Goal: Find specific page/section: Find specific page/section

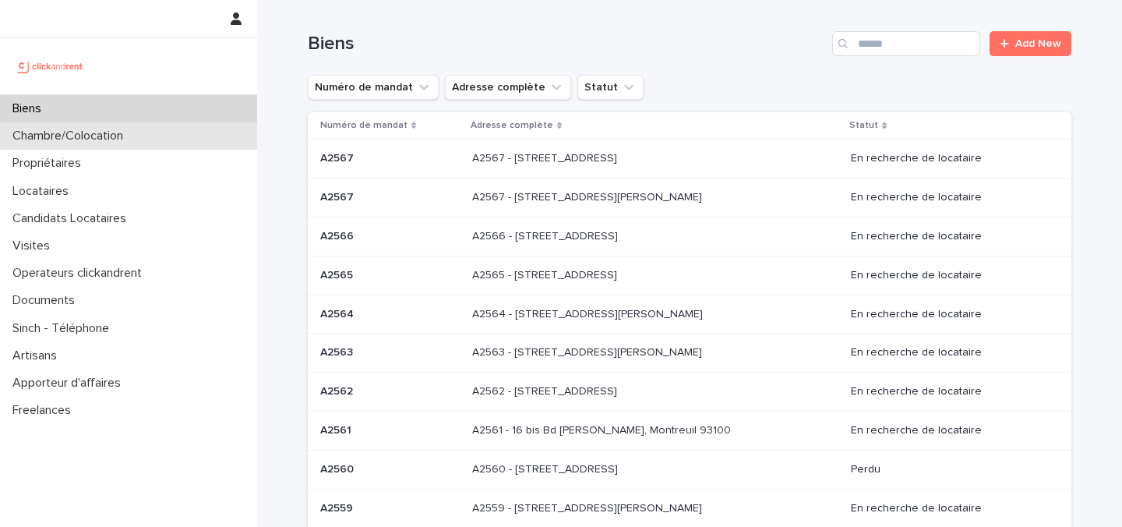
click at [163, 136] on div "Chambre/Colocation" at bounding box center [128, 135] width 257 height 27
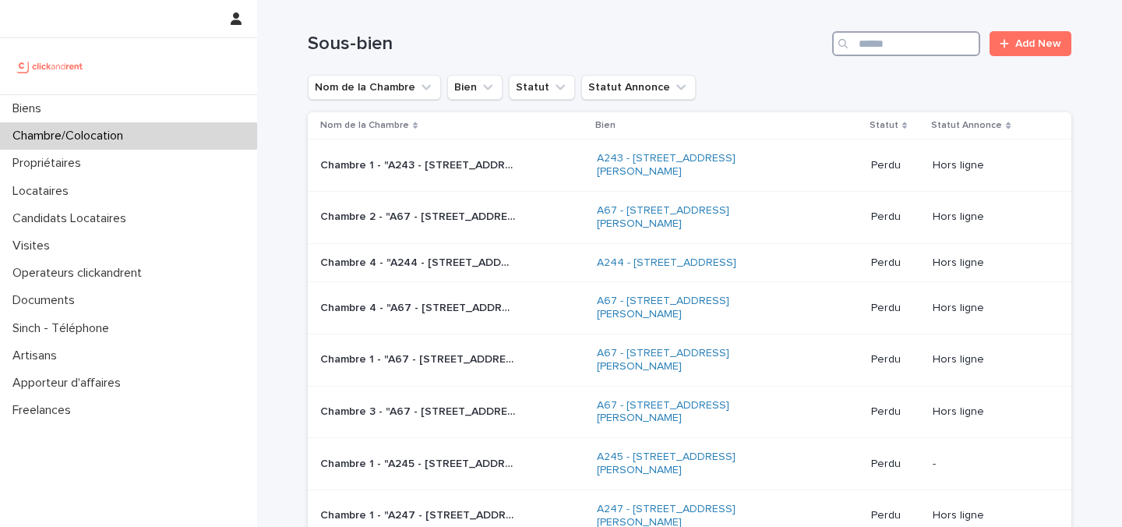
click at [897, 41] on input "Search" at bounding box center [906, 43] width 148 height 25
paste input "****"
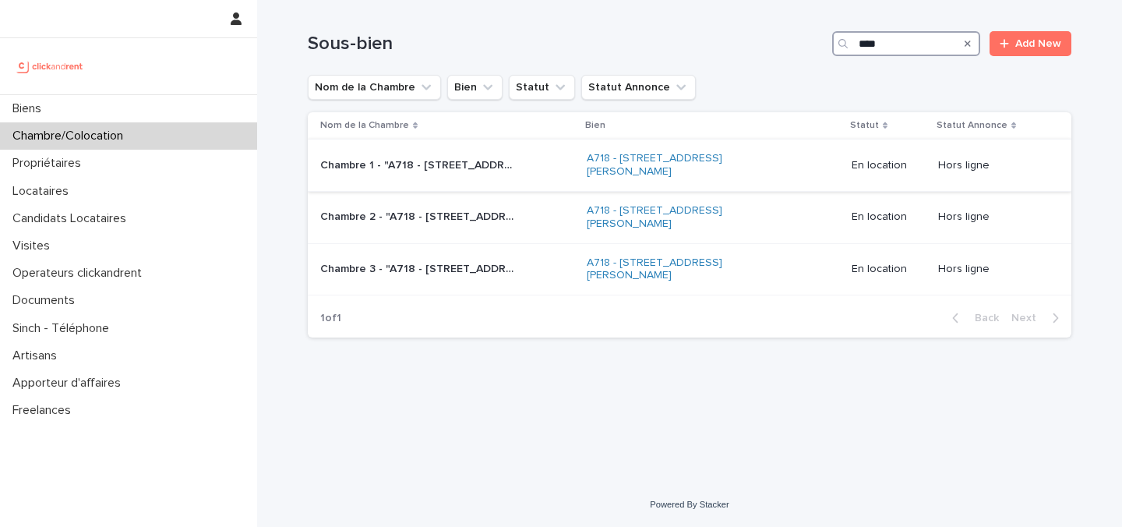
type input "****"
click at [530, 172] on div "Chambre 1 - "A718 - [STREET_ADDRESS][PERSON_NAME]" Chambre 1 - "A718 - [STREET_…" at bounding box center [447, 166] width 254 height 26
click at [618, 208] on link "A718 - [STREET_ADDRESS][PERSON_NAME]" at bounding box center [683, 217] width 195 height 26
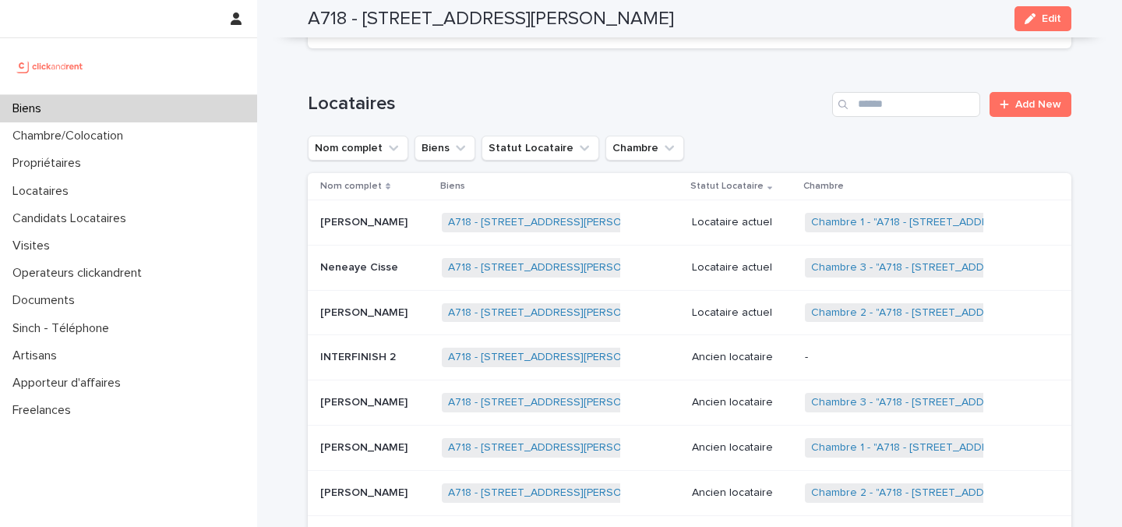
scroll to position [918, 0]
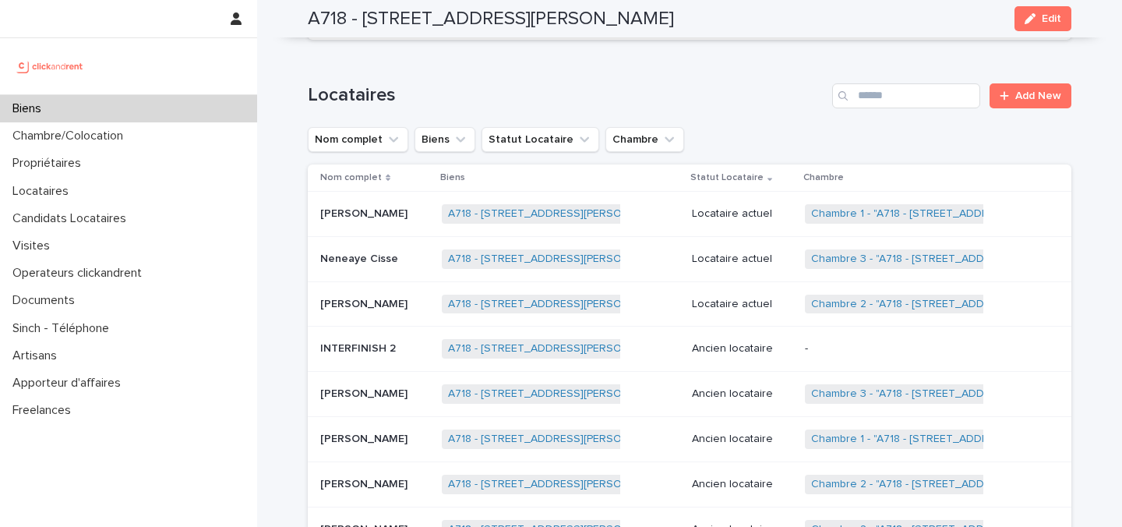
drag, startPoint x: 685, startPoint y: 21, endPoint x: 362, endPoint y: 12, distance: 322.6
click at [362, 12] on div "A718 - [STREET_ADDRESS][PERSON_NAME] Edit" at bounding box center [689, 18] width 763 height 37
copy h2 "[STREET_ADDRESS][PERSON_NAME]"
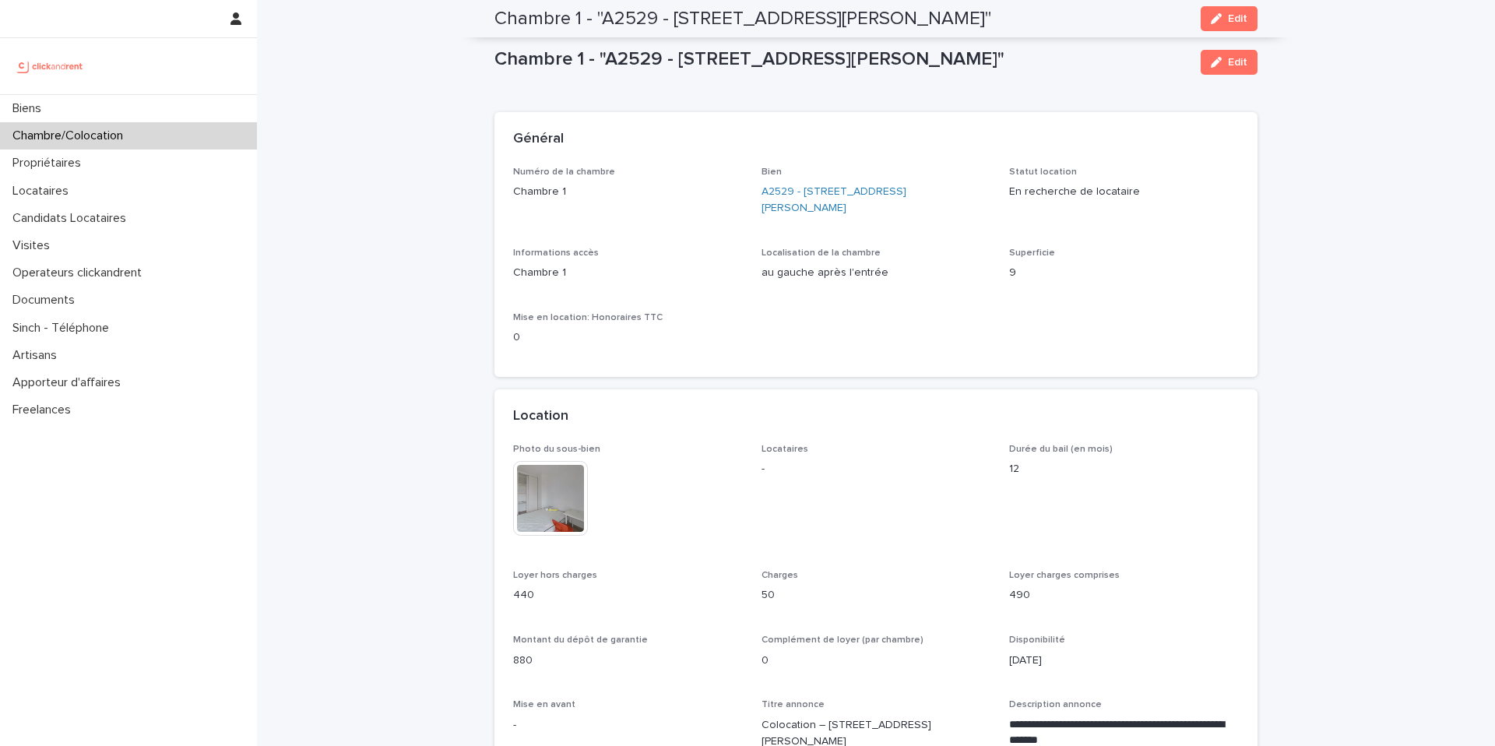
scroll to position [980, 0]
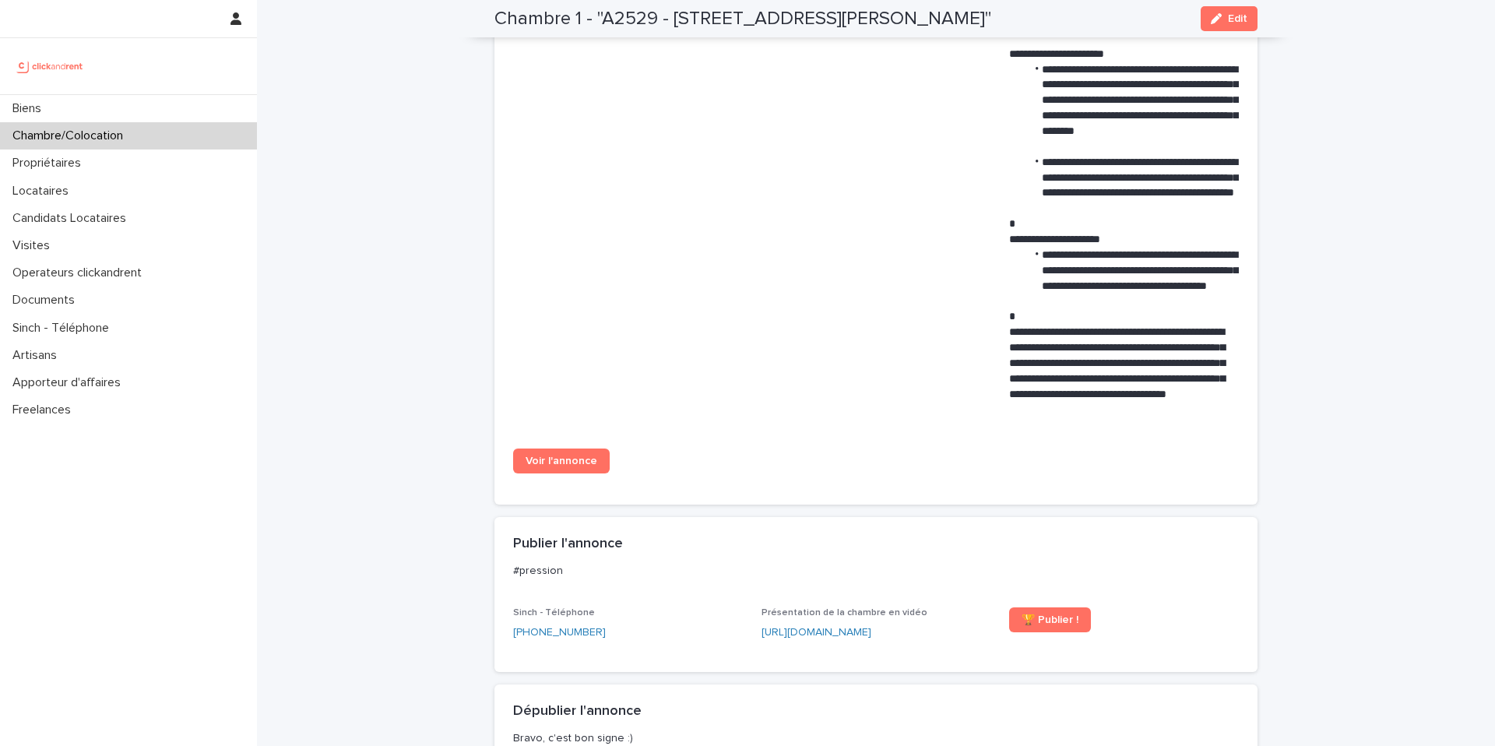
click at [203, 143] on div "Chambre/Colocation" at bounding box center [128, 135] width 257 height 27
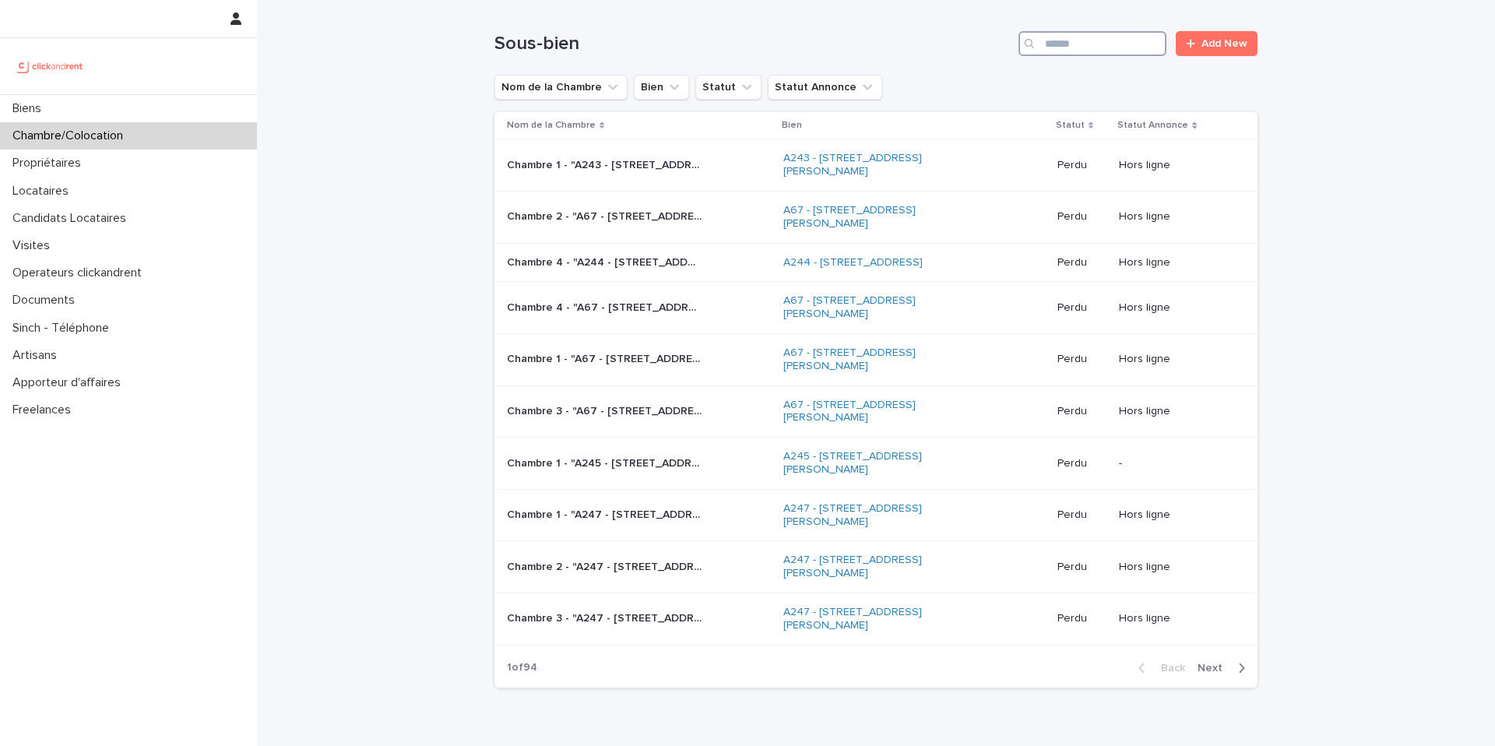
click at [1104, 43] on input "Search" at bounding box center [1093, 43] width 148 height 25
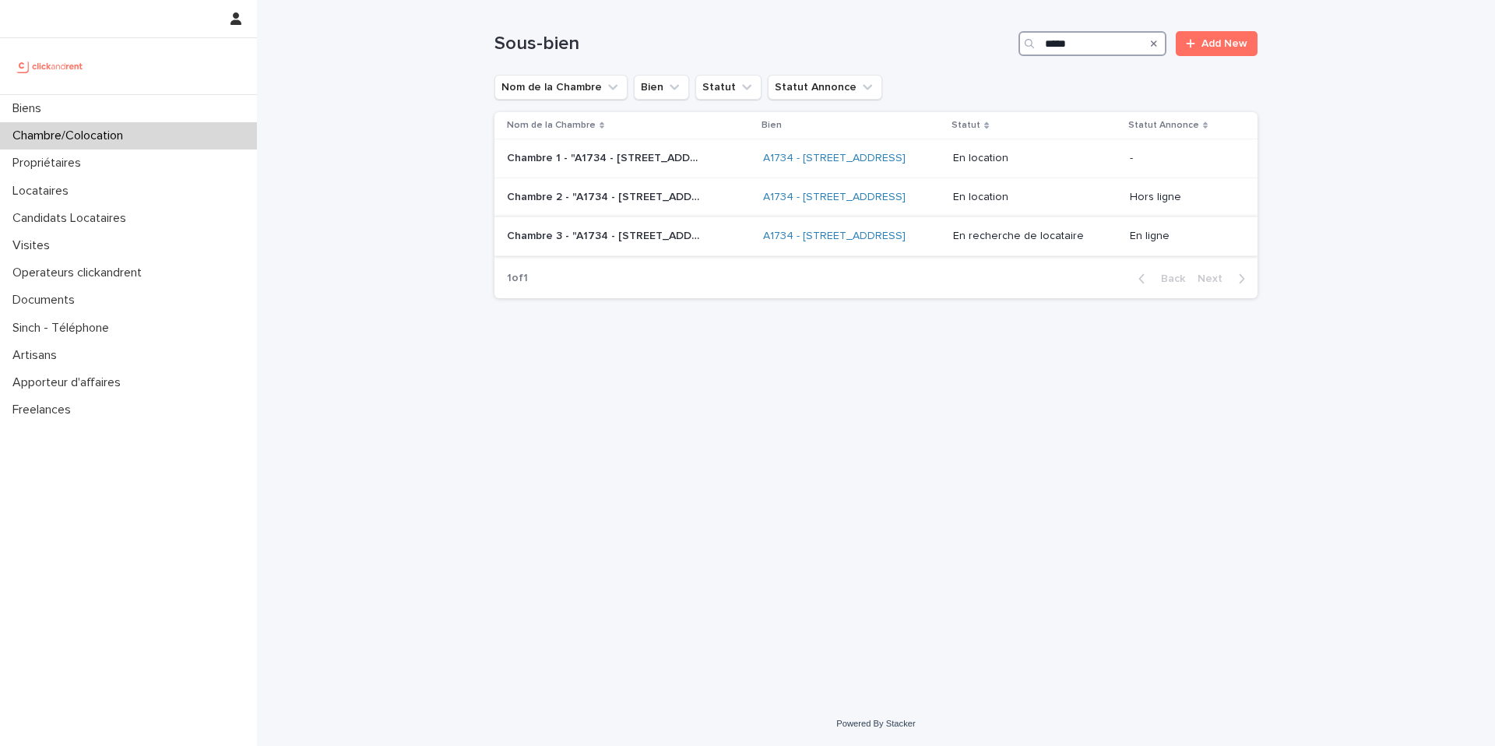
type input "*****"
click at [684, 249] on div "Chambre 3 - "A1734 - [STREET_ADDRESS]" Chambre 3 - "A1734 - [STREET_ADDRESS]"" at bounding box center [629, 237] width 244 height 26
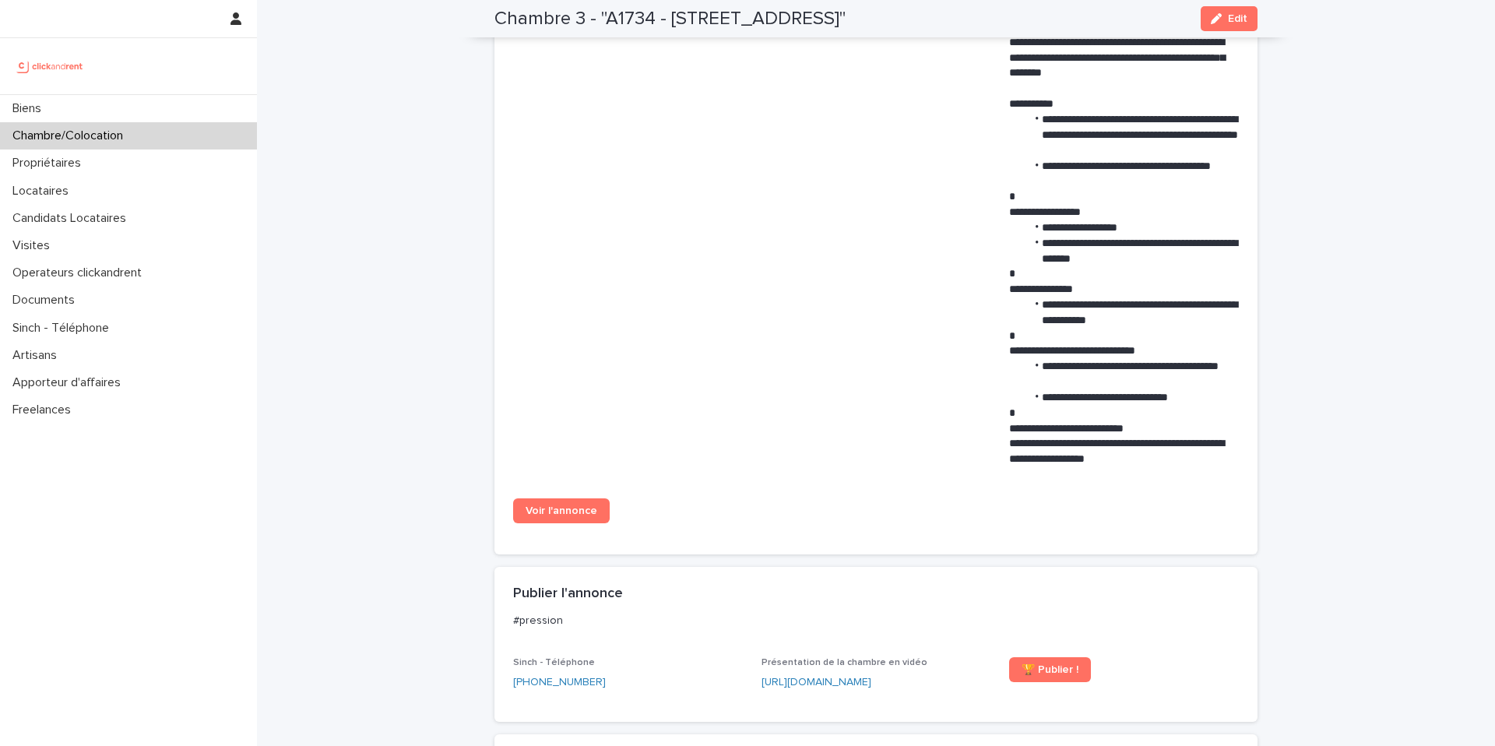
scroll to position [797, 0]
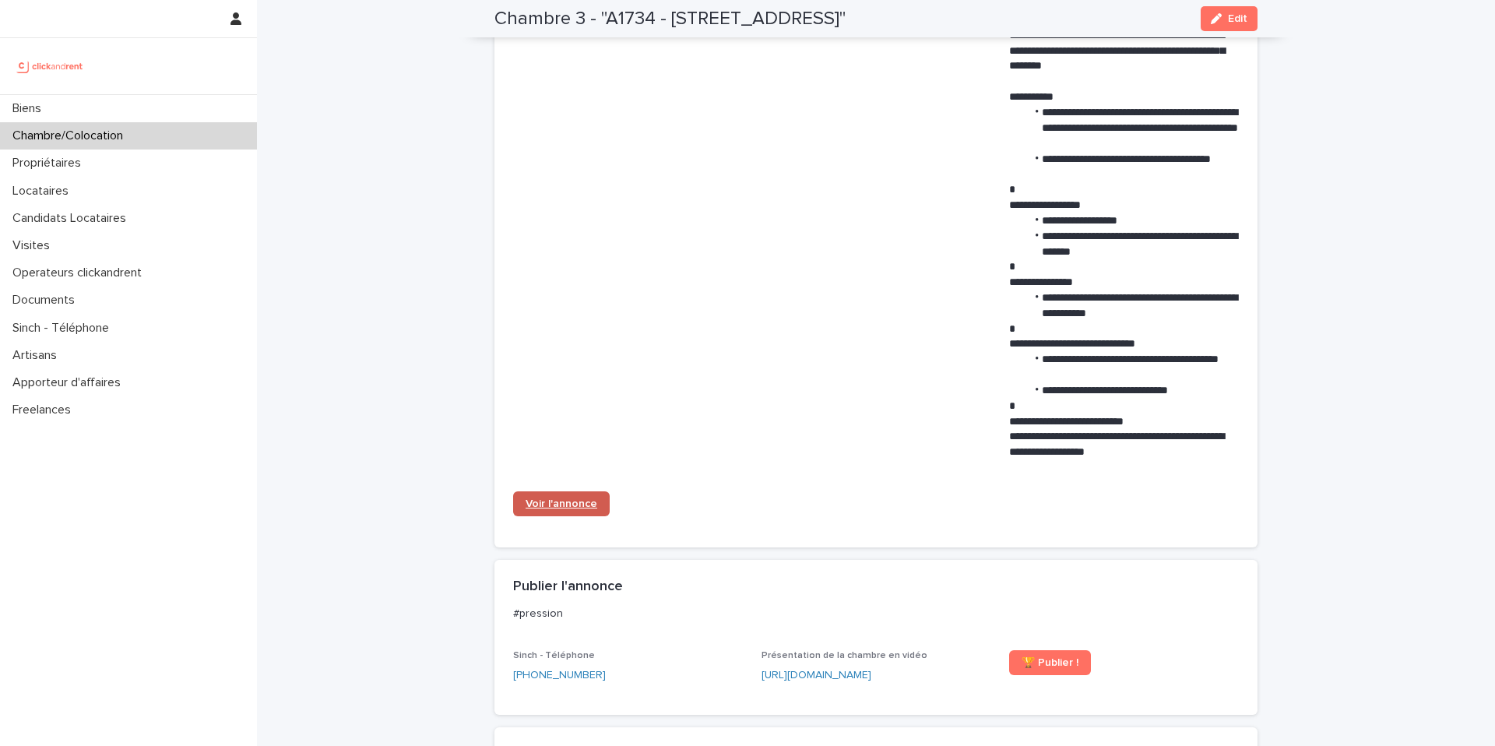
click at [584, 509] on span "Voir l'annonce" at bounding box center [562, 503] width 72 height 11
